Goal: Task Accomplishment & Management: Manage account settings

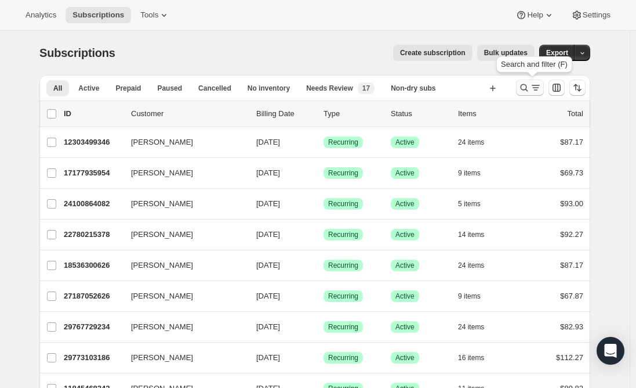
click at [520, 88] on button "Search and filter results" at bounding box center [530, 87] width 28 height 16
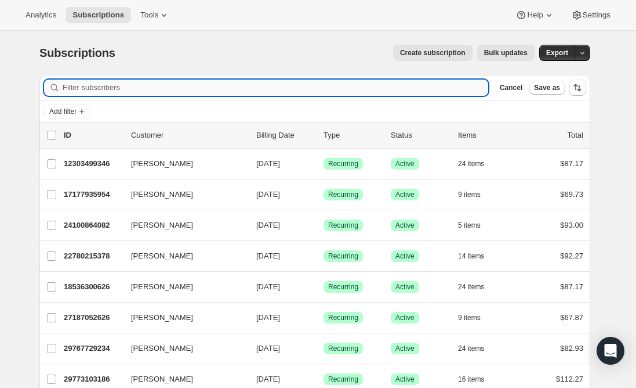
click at [163, 84] on input "Filter subscribers" at bounding box center [276, 87] width 426 height 16
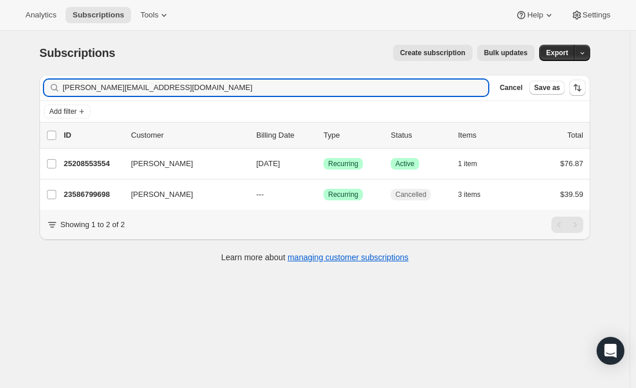
type input "rachel.mckenzie508@gmail.com"
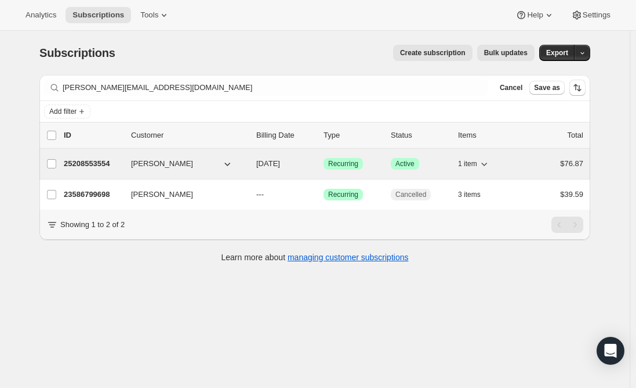
click at [98, 161] on p "25208553554" at bounding box center [93, 164] width 58 height 12
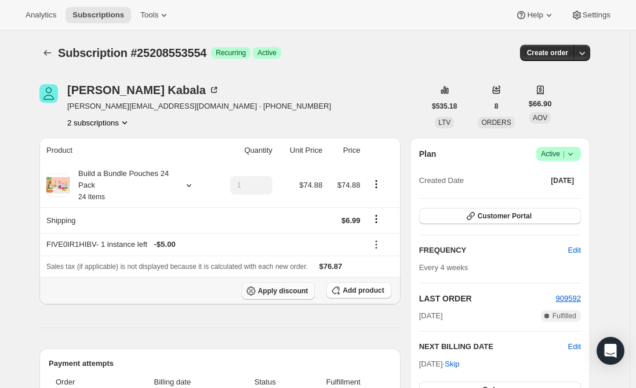
click at [291, 291] on span "Apply discount" at bounding box center [283, 290] width 50 height 9
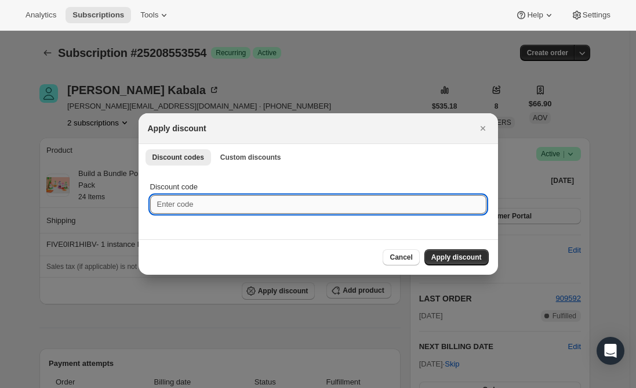
click at [209, 203] on input "Discount code" at bounding box center [318, 204] width 336 height 19
paste input "FIVEL87OF8RC"
type input "FIVEL87OF8RC"
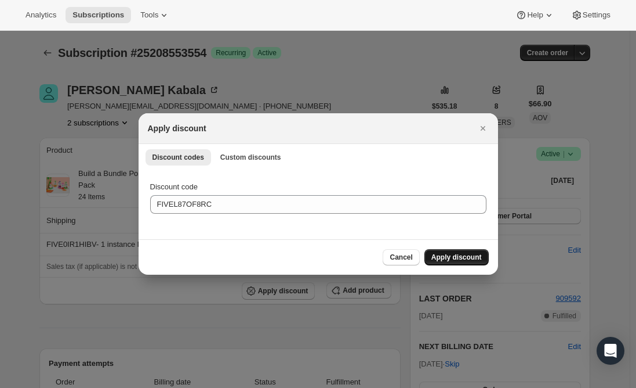
click at [472, 258] on span "Apply discount" at bounding box center [457, 256] width 50 height 9
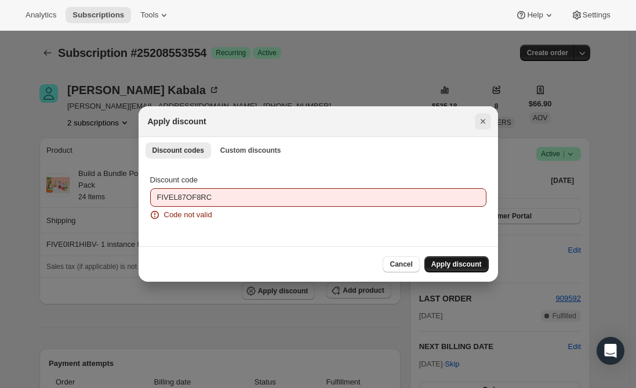
click at [486, 118] on icon "Close" at bounding box center [483, 121] width 12 height 12
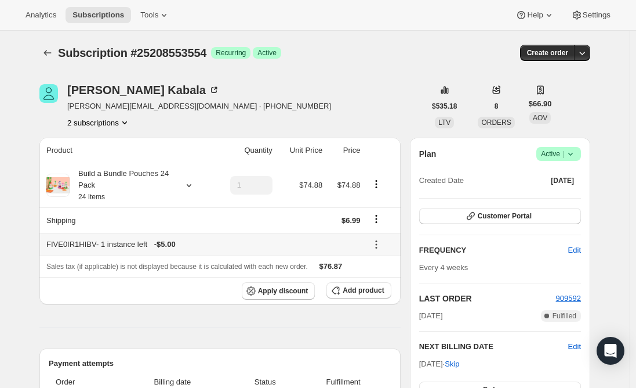
click at [381, 242] on icon at bounding box center [377, 244] width 12 height 12
click at [376, 287] on span "Remove" at bounding box center [384, 285] width 28 height 9
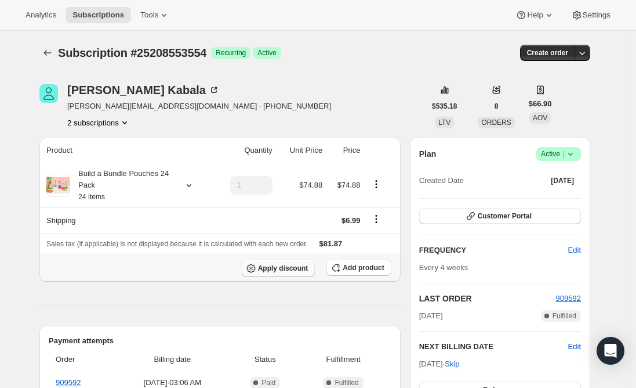
click at [302, 271] on span "Apply discount" at bounding box center [283, 267] width 50 height 9
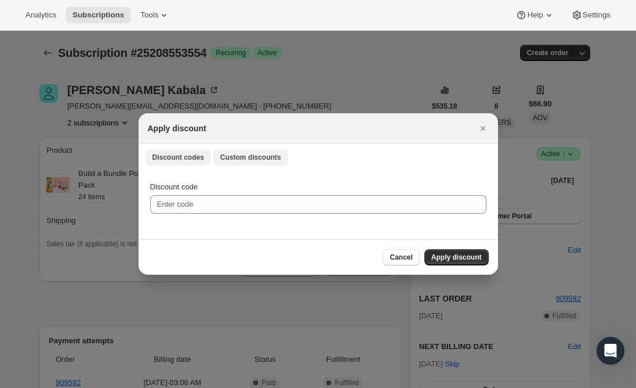
click at [231, 152] on button "Custom discounts" at bounding box center [250, 157] width 75 height 16
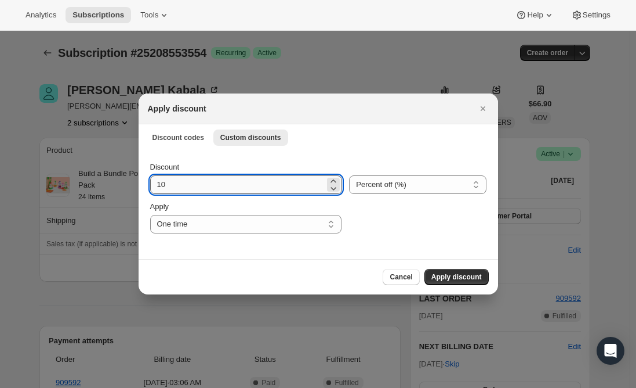
click at [196, 186] on input "10" at bounding box center [237, 184] width 175 height 19
click at [367, 186] on select "Percent off (%) Amount off ($)" at bounding box center [417, 184] width 137 height 19
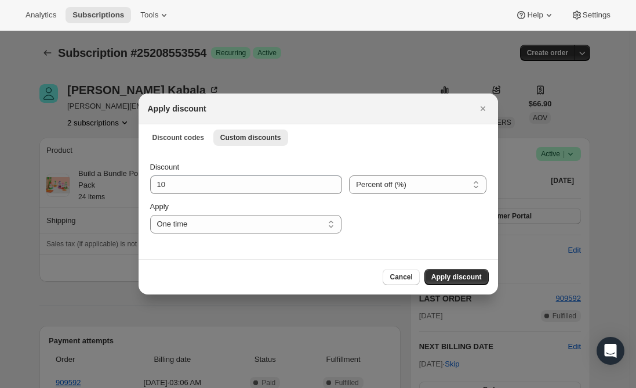
select select "fixed"
click at [349, 175] on select "Percent off (%) Amount off ($)" at bounding box center [417, 184] width 137 height 19
click at [461, 277] on span "Apply discount" at bounding box center [457, 276] width 50 height 9
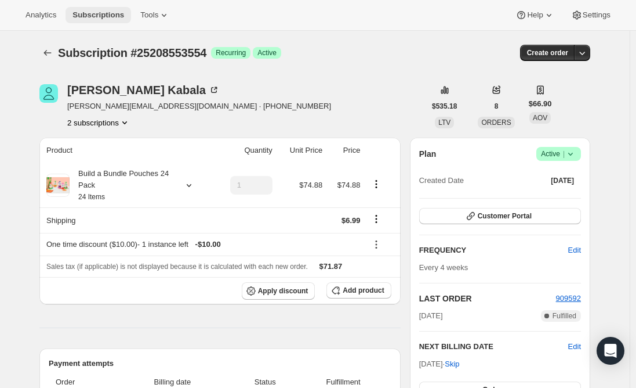
click at [96, 17] on span "Subscriptions" at bounding box center [99, 14] width 52 height 9
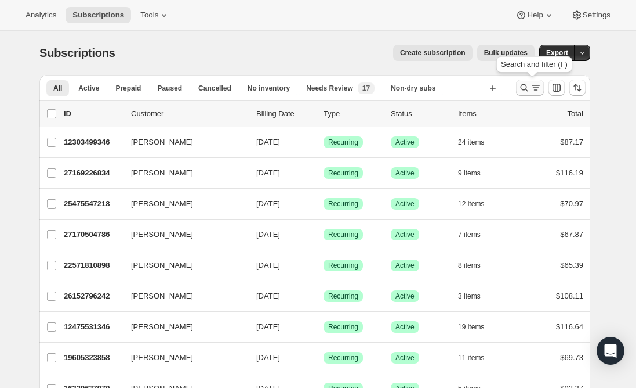
click at [533, 89] on icon "Search and filter results" at bounding box center [536, 88] width 12 height 12
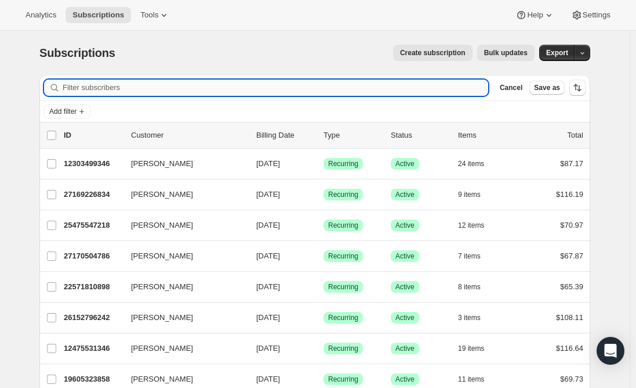
click at [191, 86] on input "Filter subscribers" at bounding box center [276, 87] width 426 height 16
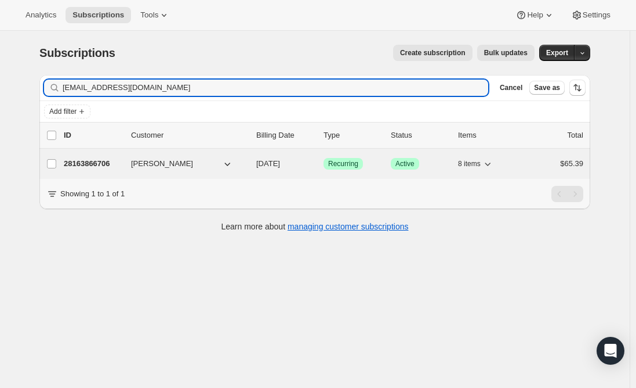
type input "tobler4@centurylink.net"
click at [108, 160] on p "28163866706" at bounding box center [93, 164] width 58 height 12
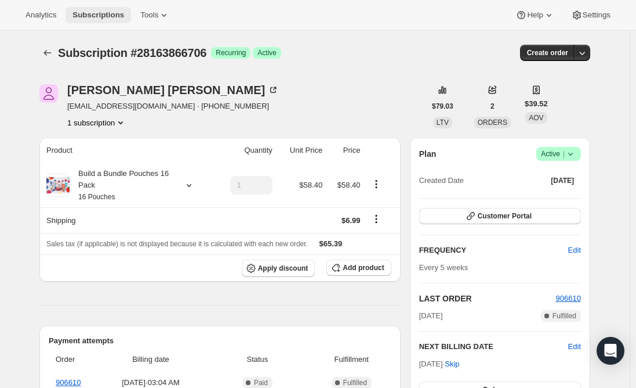
click at [90, 7] on button "Subscriptions" at bounding box center [99, 15] width 66 height 16
